Goal: Find specific page/section: Find specific page/section

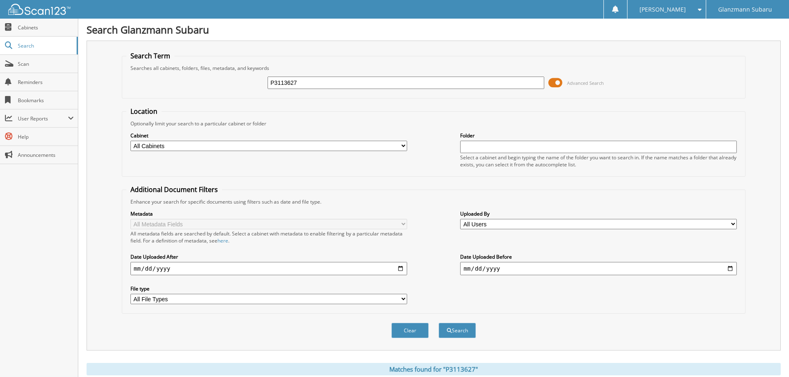
click at [311, 84] on input "P3113627" at bounding box center [406, 83] width 277 height 12
type input "S3187223"
click at [439, 323] on button "Search" at bounding box center [457, 330] width 37 height 15
click at [355, 82] on input "2960.00S3187223" at bounding box center [406, 83] width 277 height 12
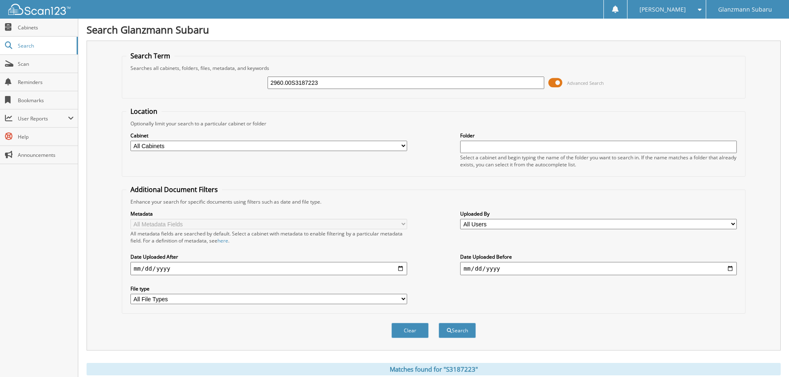
click at [355, 82] on input "2960.00S3187223" at bounding box center [406, 83] width 277 height 12
type input "NH262763"
click at [439, 323] on button "Search" at bounding box center [457, 330] width 37 height 15
click at [456, 329] on button "Search" at bounding box center [457, 330] width 37 height 15
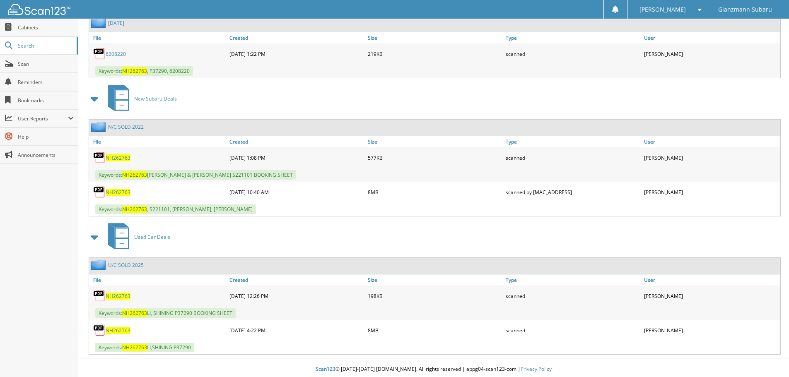
scroll to position [745, 0]
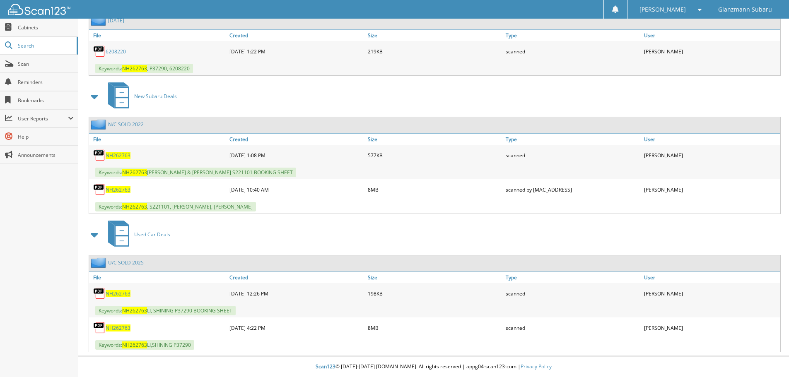
click at [125, 328] on span "NH262763" at bounding box center [118, 328] width 25 height 7
click at [111, 329] on span "NH262763" at bounding box center [118, 328] width 25 height 7
